Goal: Information Seeking & Learning: Understand process/instructions

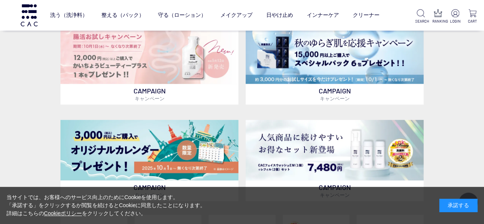
scroll to position [268, 0]
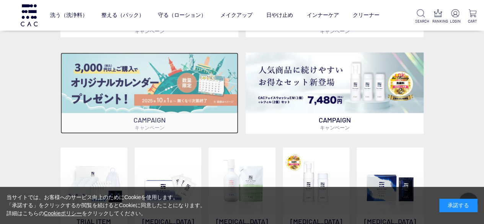
click at [140, 92] on img at bounding box center [150, 82] width 178 height 61
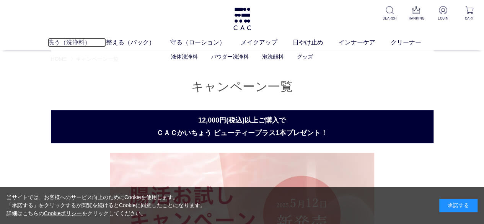
click at [63, 46] on link "洗う（洗浄料）" at bounding box center [77, 42] width 58 height 9
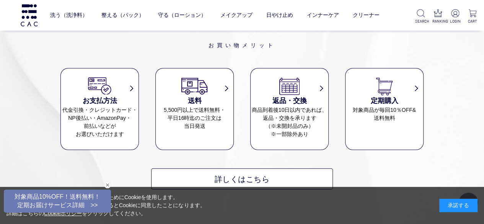
scroll to position [996, 0]
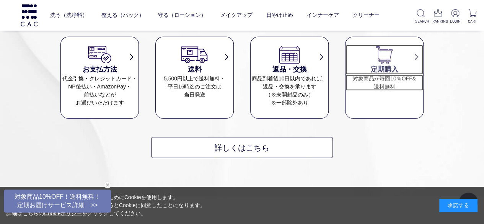
click at [393, 79] on dd "対象商品が毎回10％OFF& 送料無料" at bounding box center [385, 83] width 78 height 16
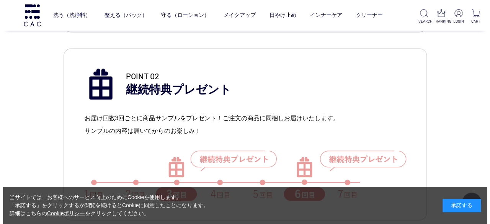
scroll to position [613, 0]
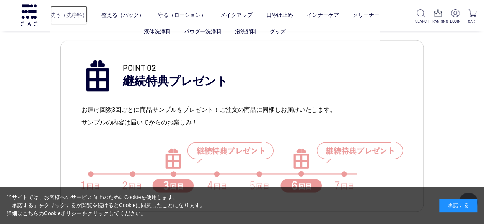
click at [70, 16] on link "洗う（洗浄料）" at bounding box center [69, 15] width 38 height 19
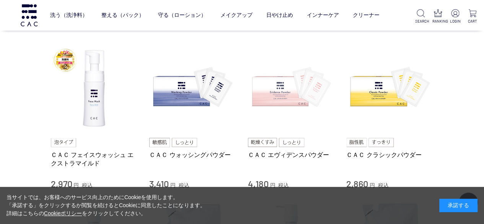
scroll to position [191, 0]
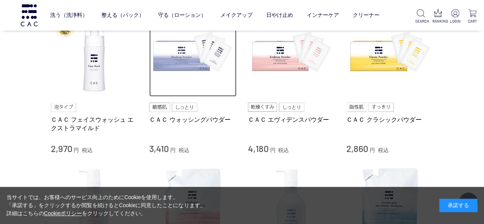
click at [193, 64] on img at bounding box center [192, 53] width 87 height 87
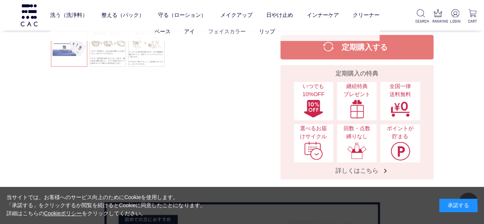
scroll to position [230, 0]
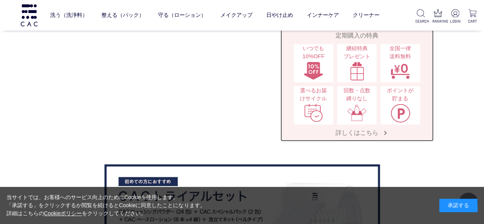
click at [310, 104] on img at bounding box center [314, 112] width 20 height 19
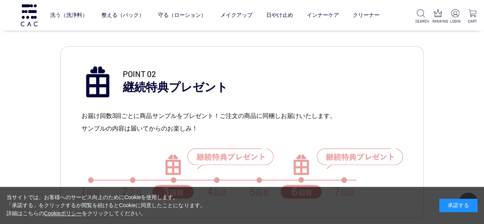
scroll to position [651, 0]
